Goal: Task Accomplishment & Management: Manage account settings

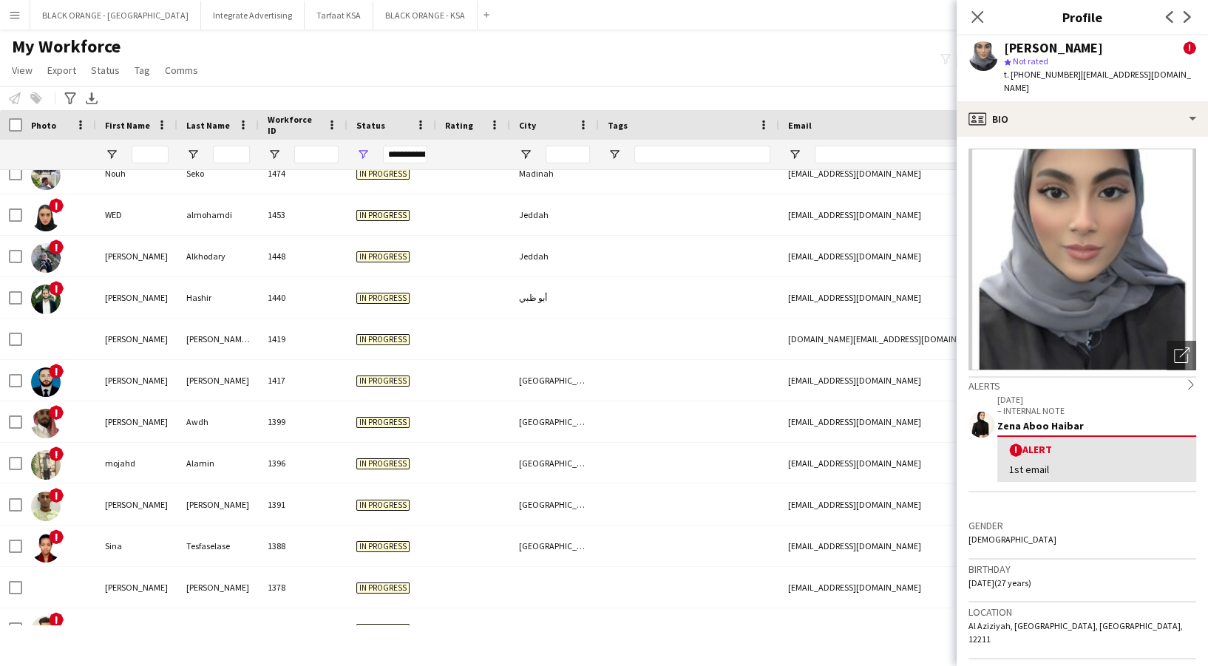
scroll to position [5813, 0]
click at [21, 13] on button "Menu" at bounding box center [15, 15] width 30 height 30
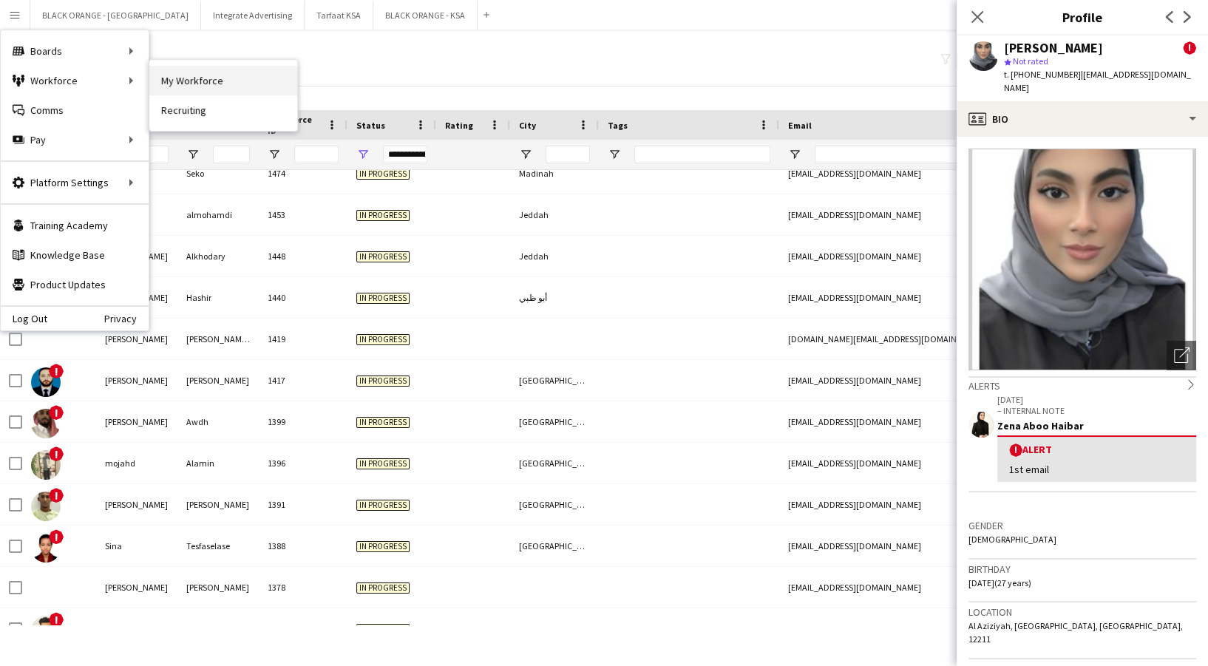
click at [210, 75] on link "My Workforce" at bounding box center [223, 81] width 148 height 30
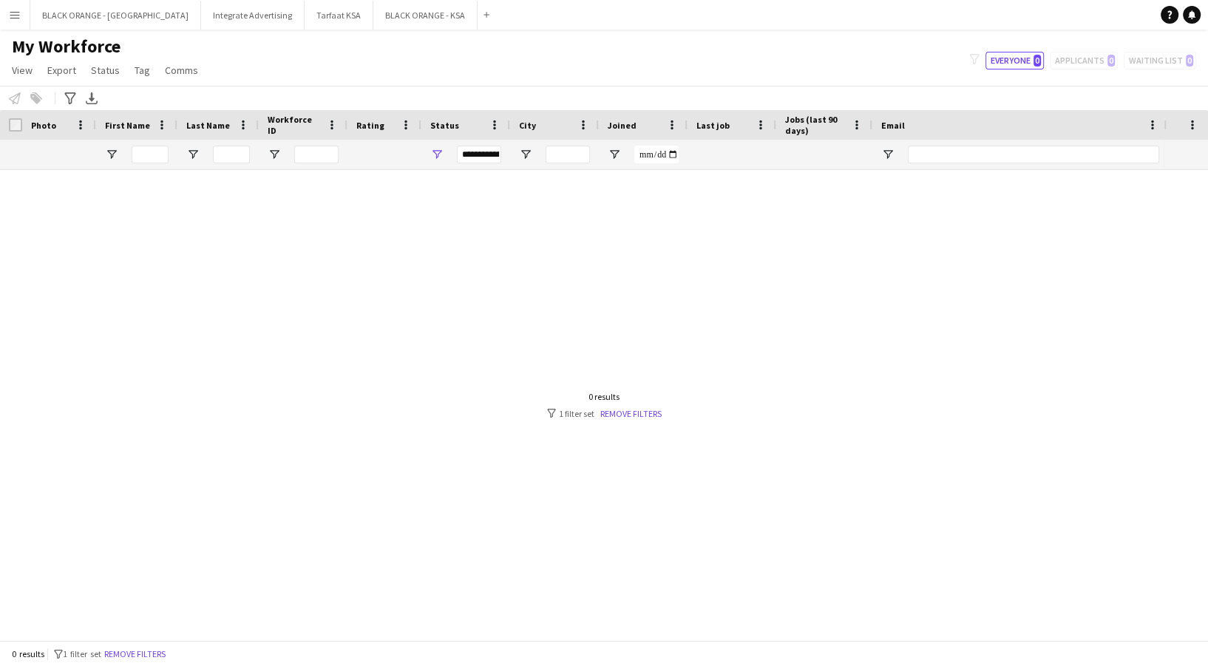
scroll to position [0, 0]
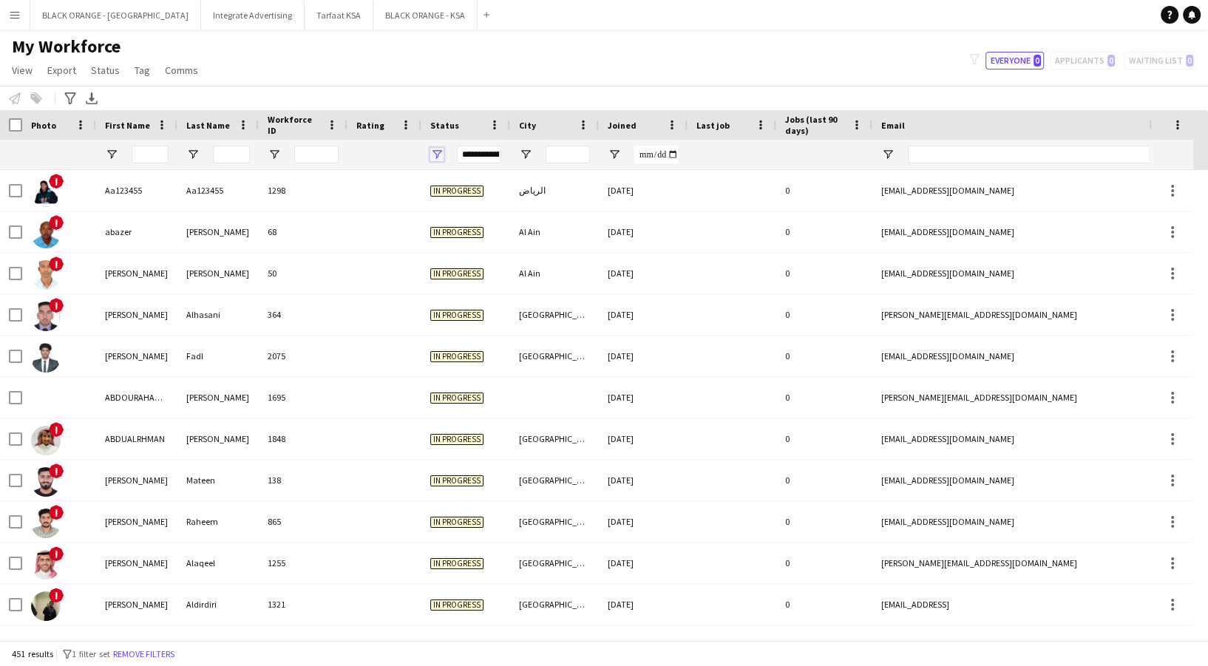
click at [438, 157] on span "Open Filter Menu" at bounding box center [436, 154] width 13 height 13
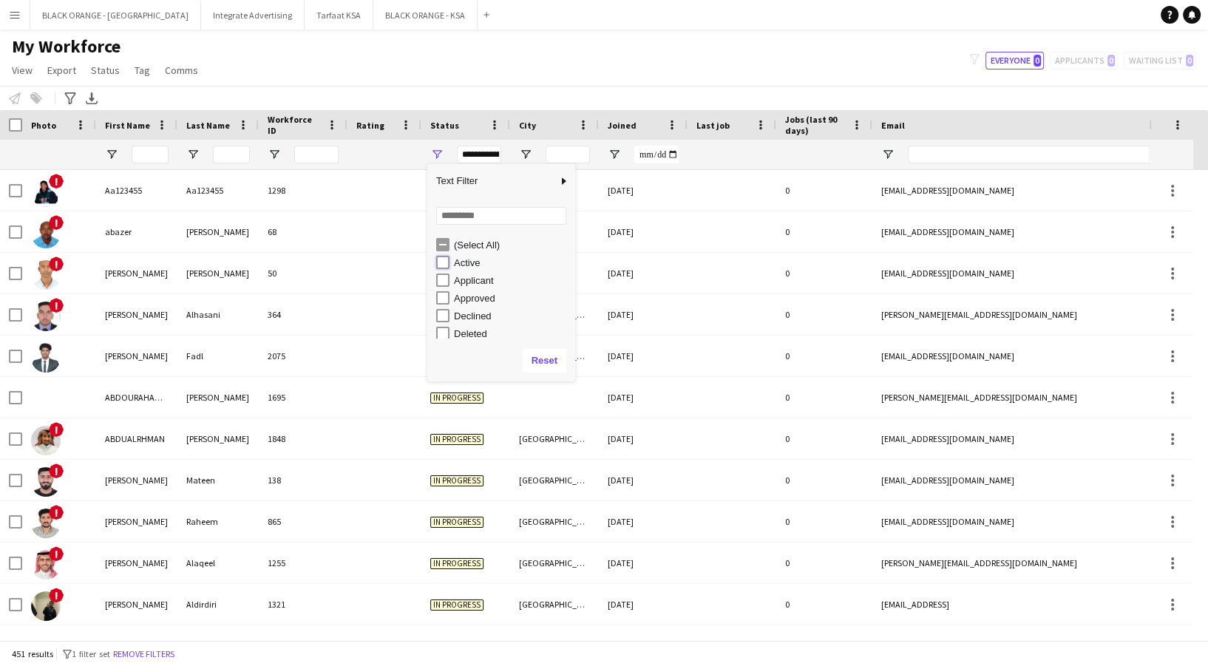
type input "**********"
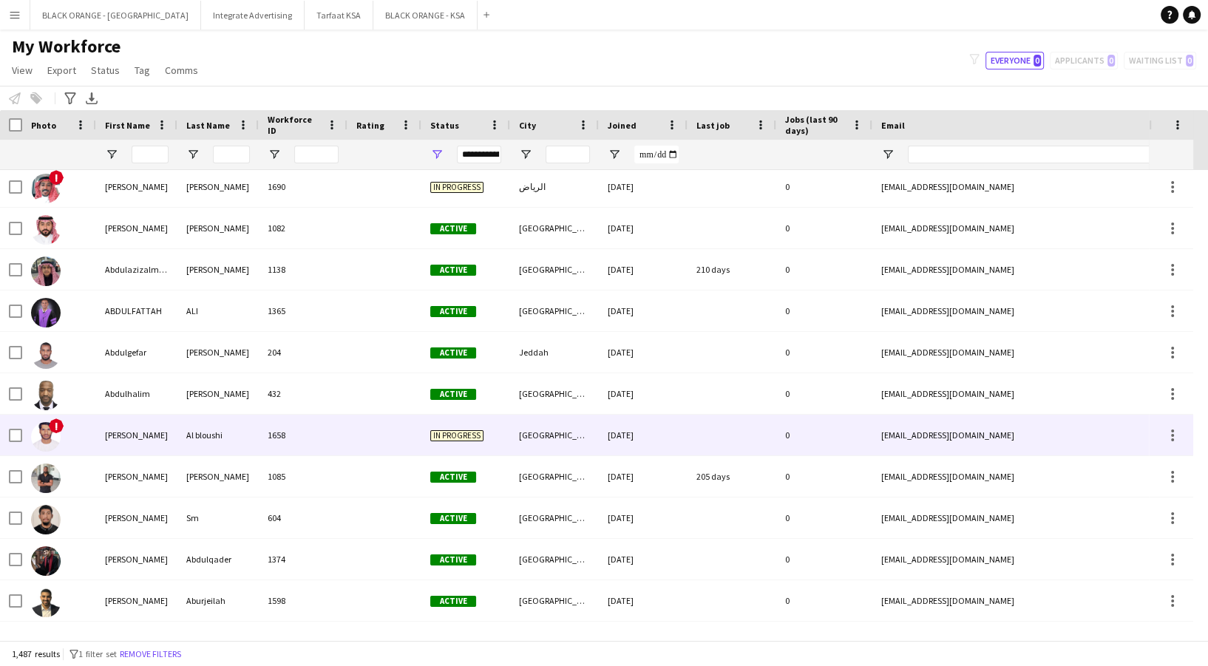
click at [761, 430] on div at bounding box center [732, 435] width 89 height 41
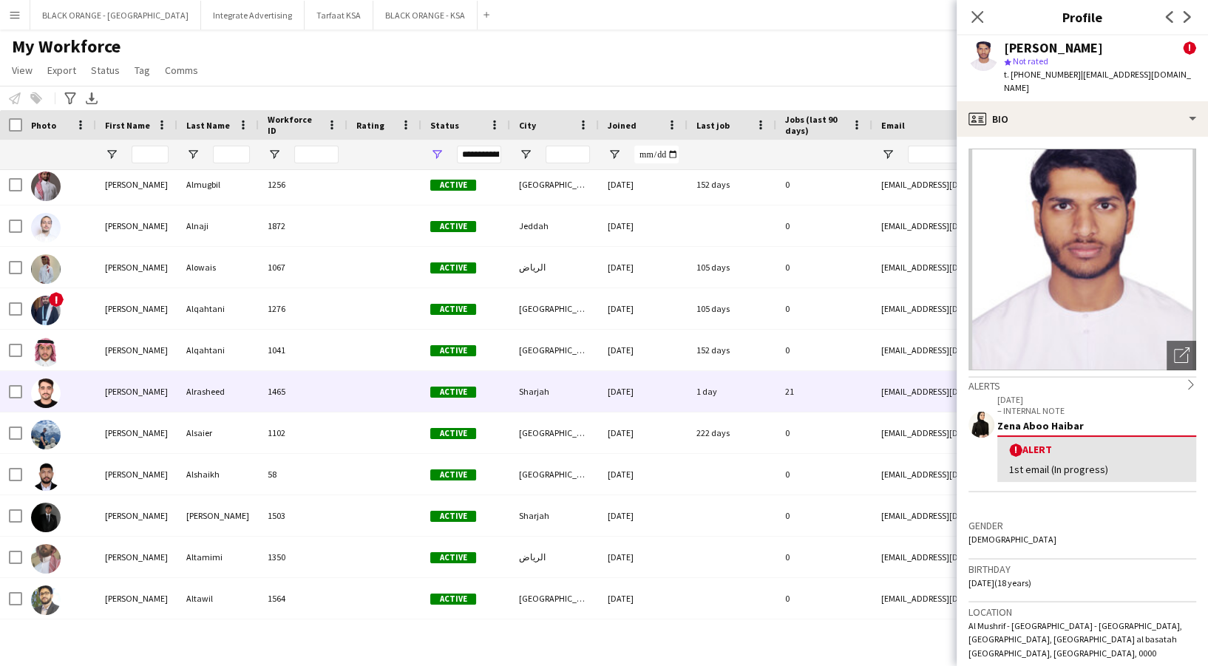
click at [504, 392] on div "Active" at bounding box center [465, 391] width 89 height 41
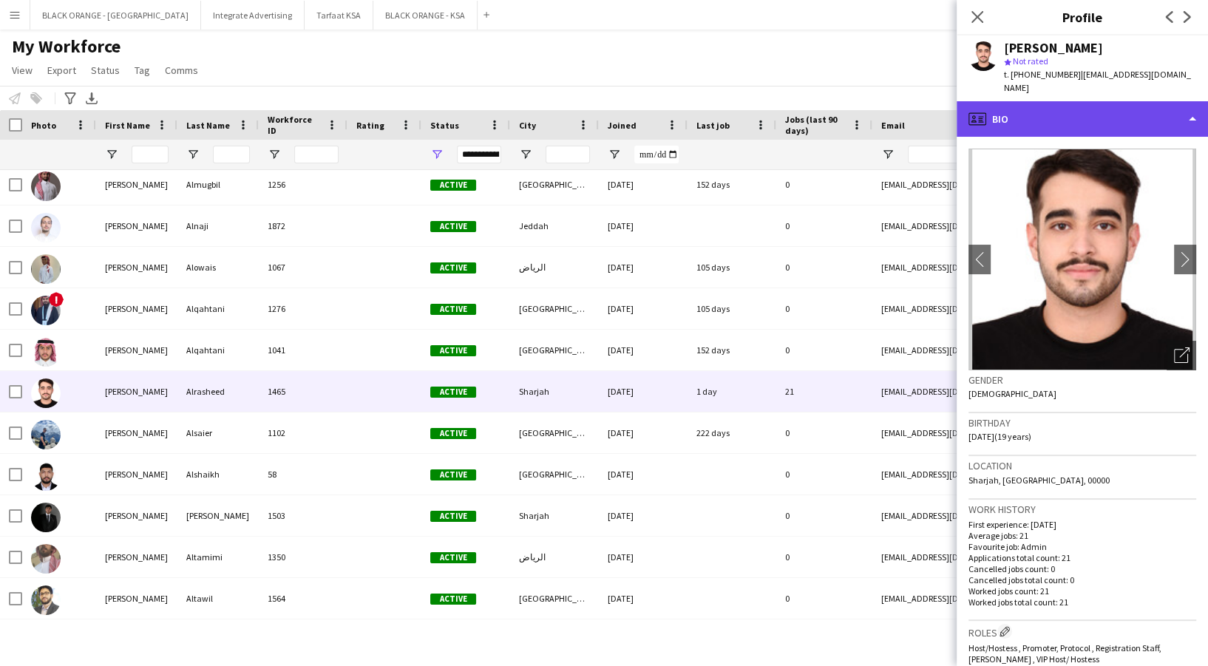
click at [1042, 120] on div "profile Bio" at bounding box center [1082, 118] width 251 height 35
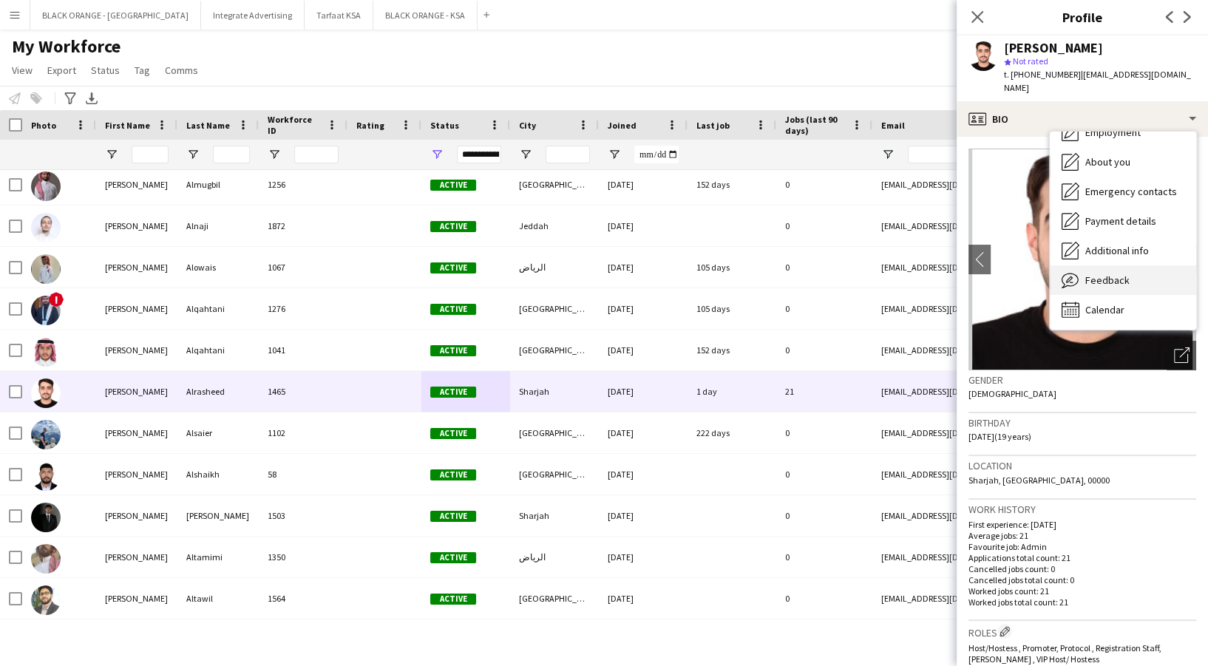
click at [1098, 274] on span "Feedback" at bounding box center [1107, 280] width 44 height 13
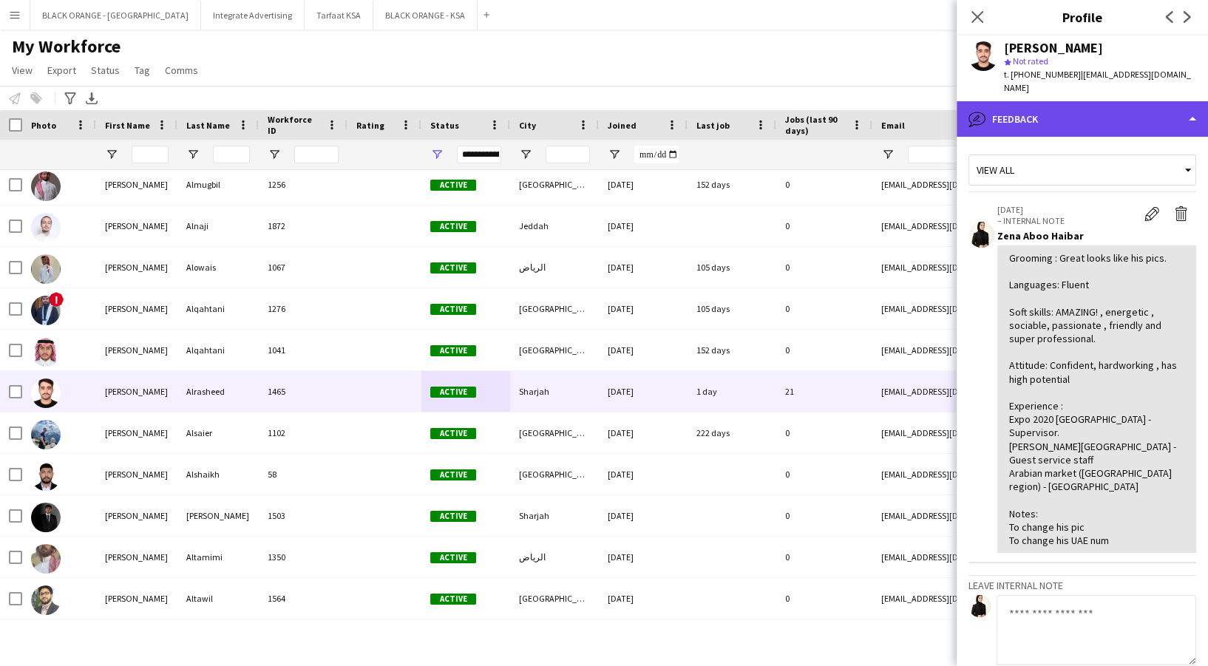
click at [1053, 104] on div "bubble-pencil Feedback" at bounding box center [1082, 118] width 251 height 35
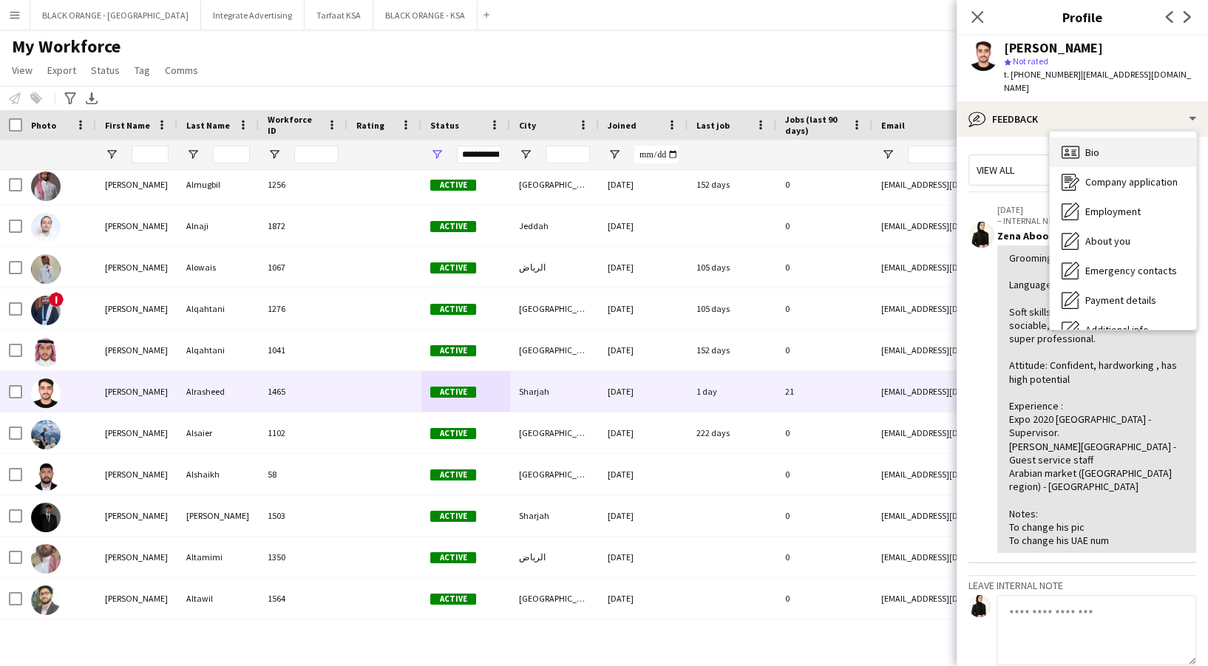
click at [1099, 138] on div "Bio Bio" at bounding box center [1123, 153] width 146 height 30
